Goal: Check status: Check status

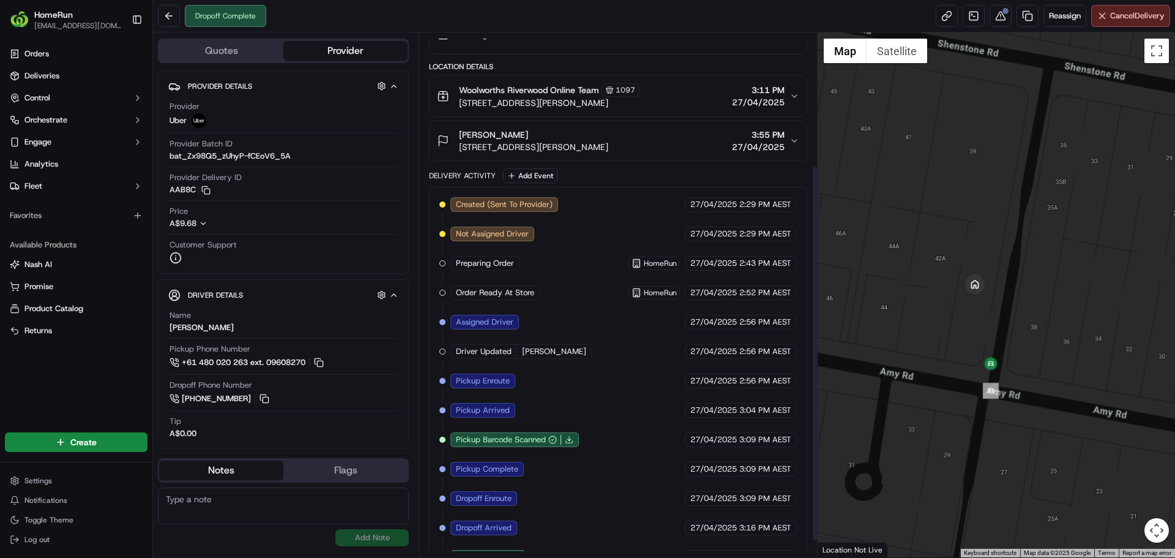
scroll to position [208, 0]
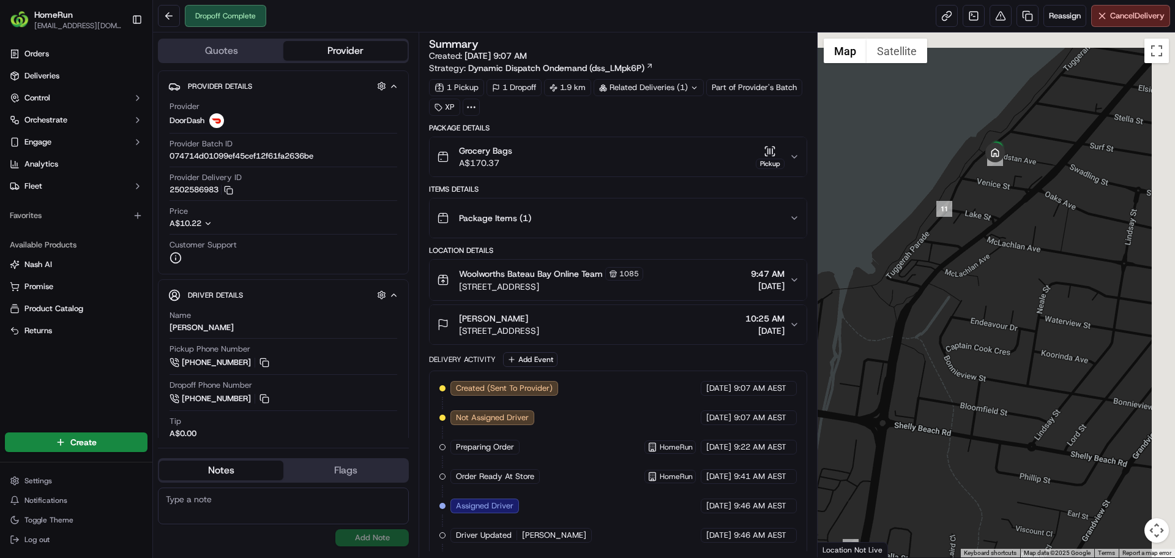
drag, startPoint x: 1085, startPoint y: 203, endPoint x: 983, endPoint y: 246, distance: 111.4
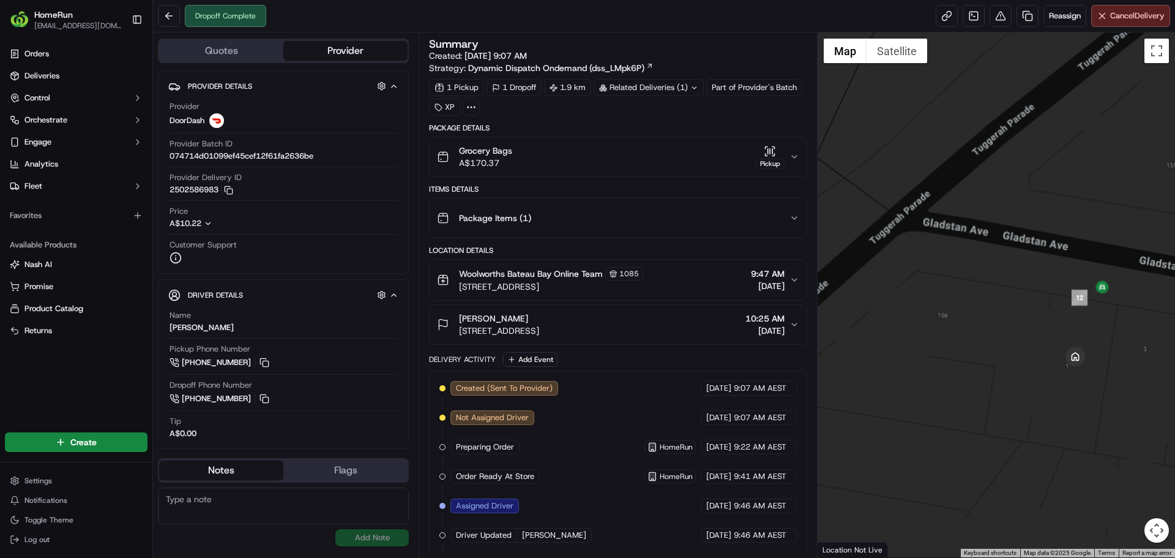
click at [685, 228] on div "Package Items ( 1 )" at bounding box center [613, 218] width 352 height 24
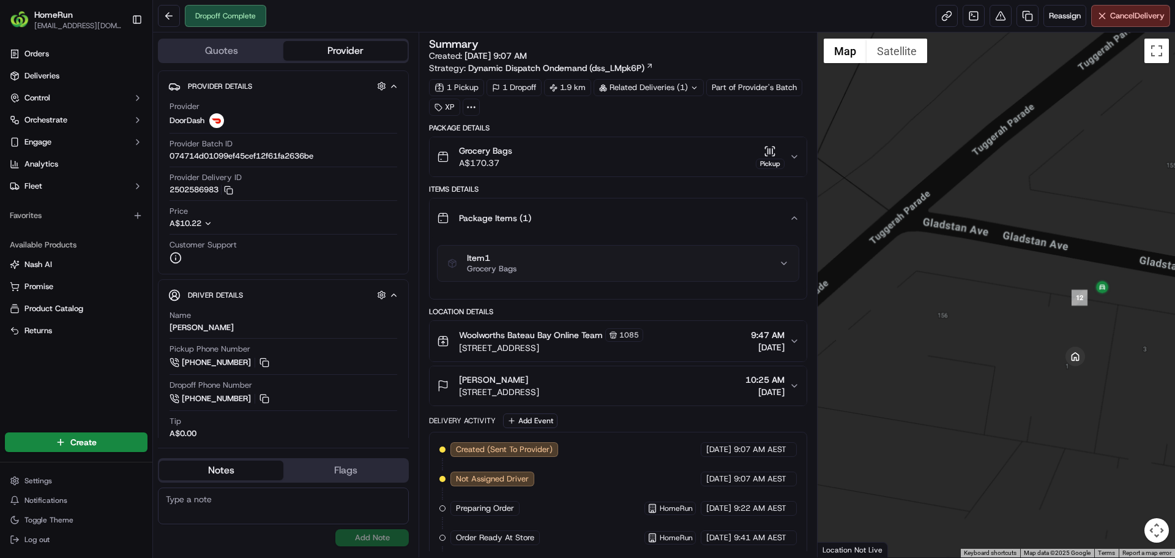
click at [685, 228] on div "Package Items ( 1 )" at bounding box center [613, 218] width 352 height 24
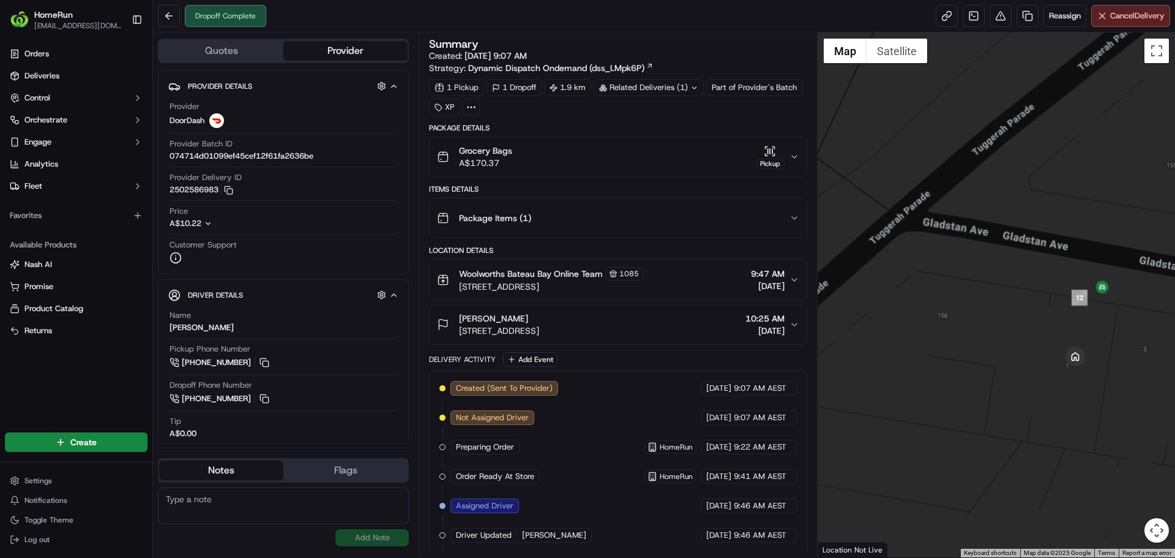
click at [694, 90] on icon at bounding box center [695, 88] width 8 height 8
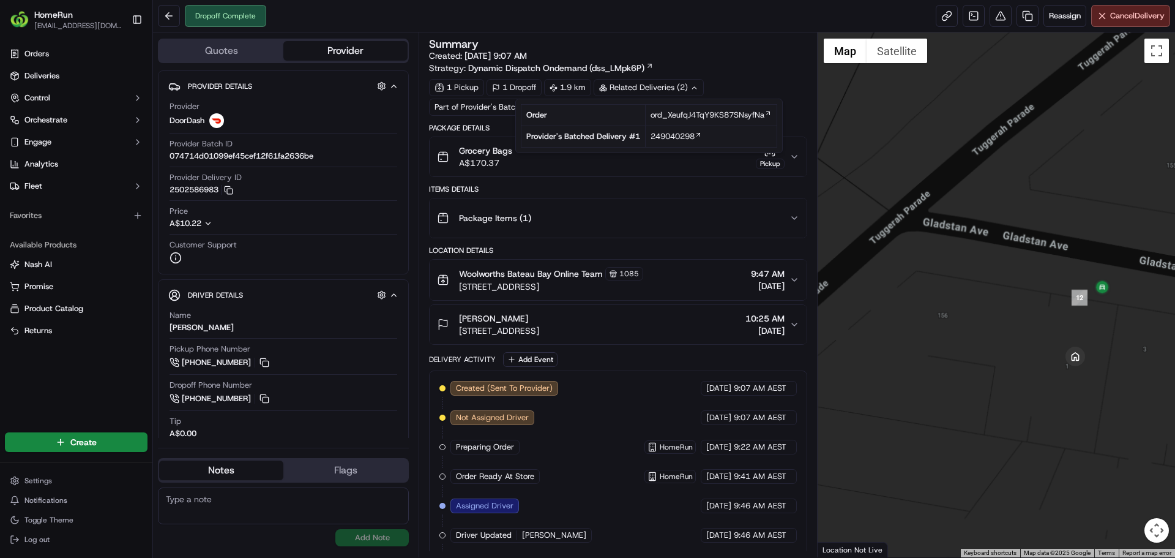
click at [691, 86] on div "Related Deliveries (2)" at bounding box center [649, 87] width 110 height 17
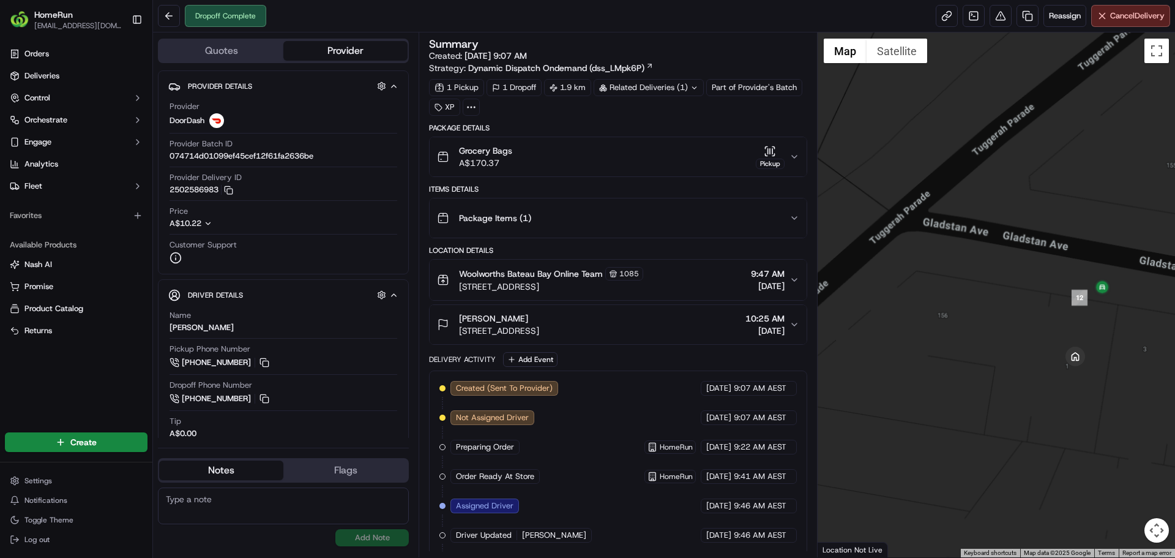
click at [793, 156] on icon "button" at bounding box center [794, 157] width 5 height 2
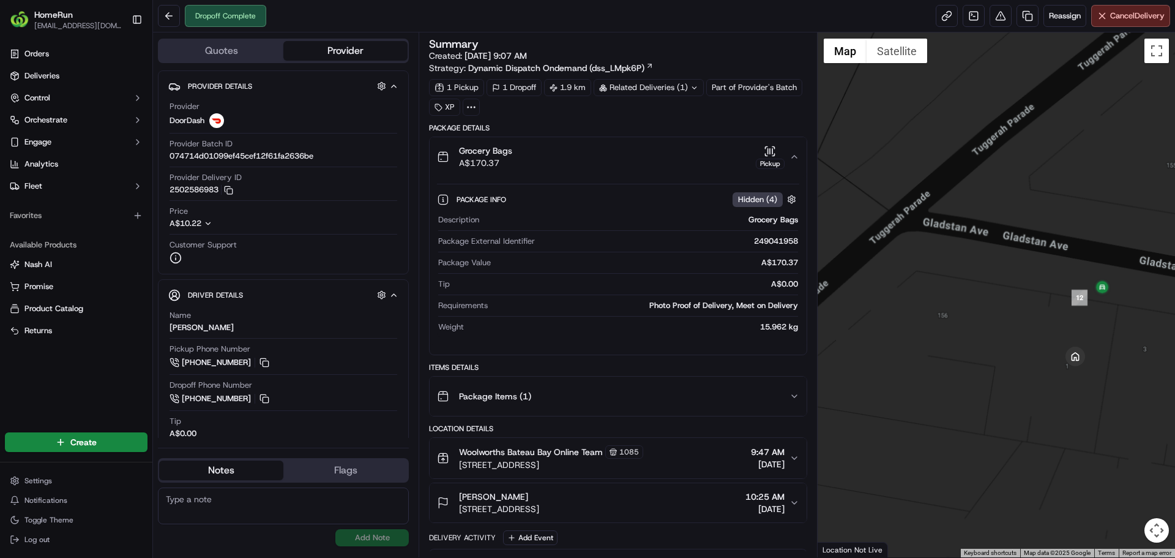
click at [765, 391] on div "Package Items ( 1 )" at bounding box center [613, 396] width 352 height 24
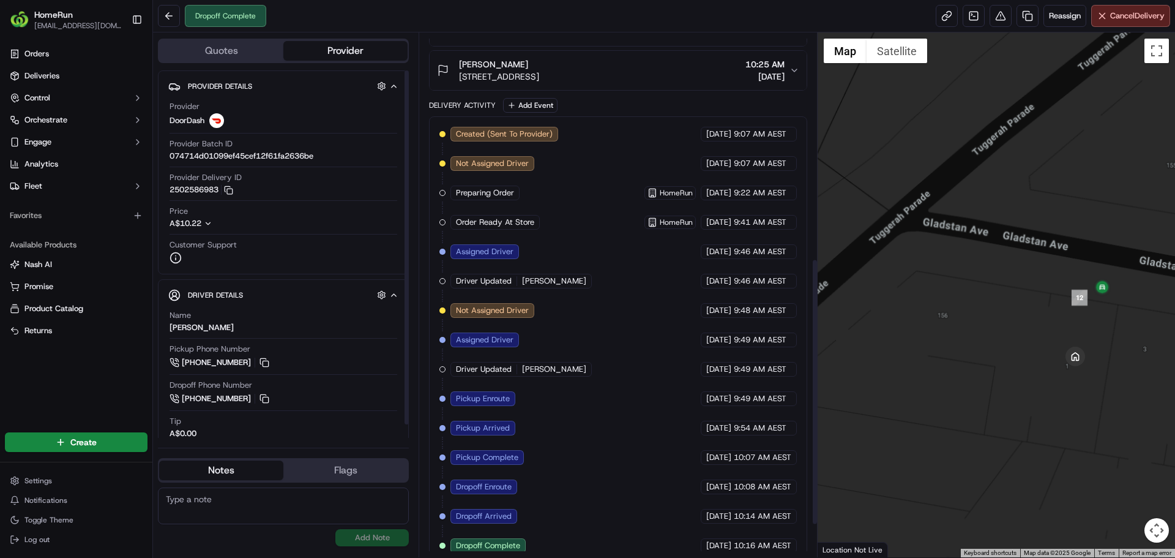
scroll to position [506, 0]
